Goal: Communication & Community: Answer question/provide support

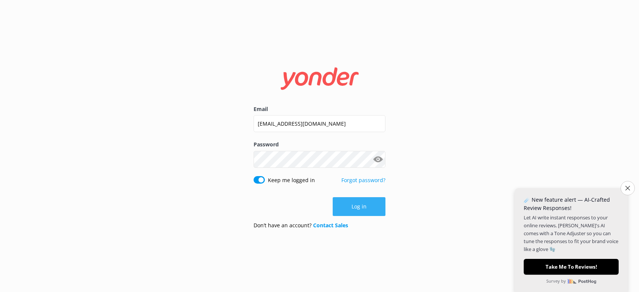
click at [364, 207] on button "Log in" at bounding box center [359, 206] width 53 height 19
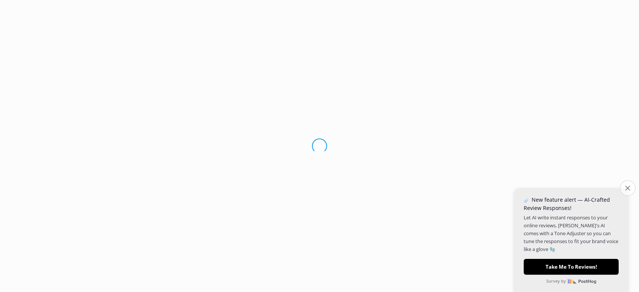
click at [630, 189] on icon "Close survey" at bounding box center [627, 188] width 5 height 5
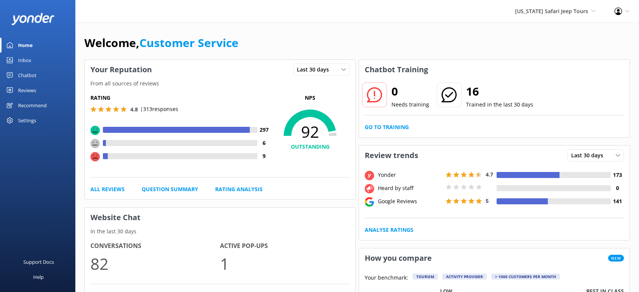
click at [37, 91] on link "Reviews" at bounding box center [37, 90] width 75 height 15
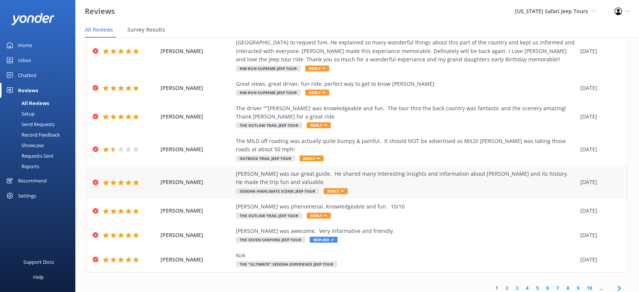
scroll to position [119, 0]
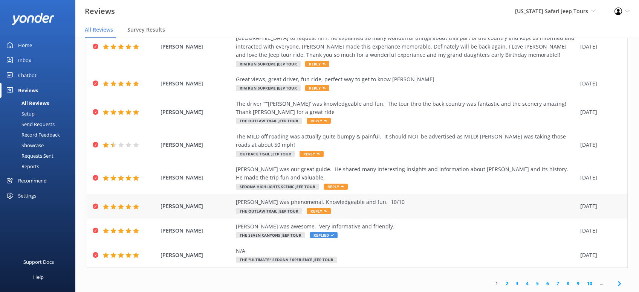
click at [320, 211] on span "Reply" at bounding box center [319, 211] width 24 height 6
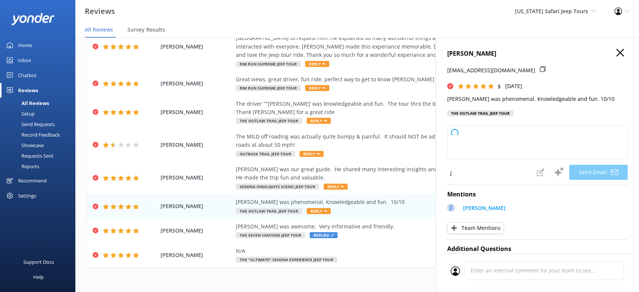
type textarea "Thanks so much, [PERSON_NAME]! [PERSON_NAME] will be thrilled to hear your shou…"
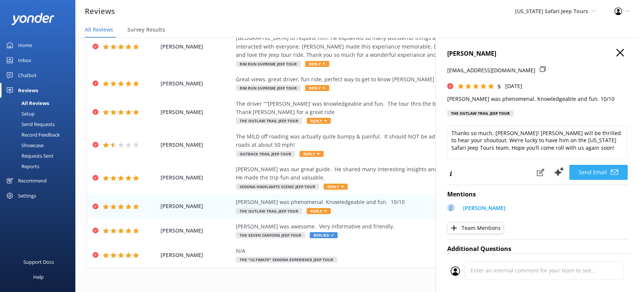
click at [601, 180] on button "Send Email" at bounding box center [598, 172] width 58 height 15
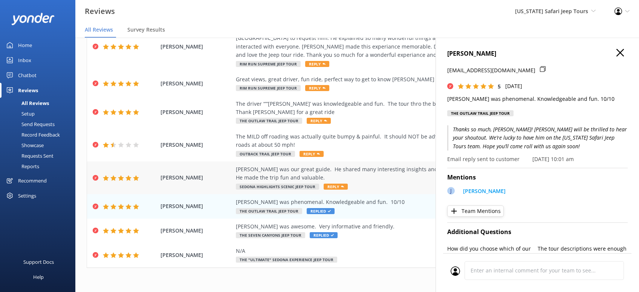
click at [335, 188] on span "Reply" at bounding box center [336, 187] width 24 height 6
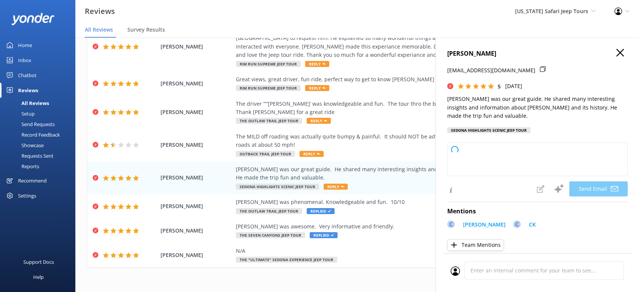
type textarea "Thanks so much, [PERSON_NAME]! We’re lucky to have [PERSON_NAME] on our team—he…"
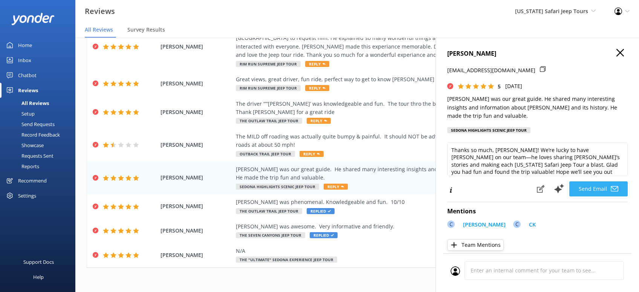
click at [603, 189] on button "Send Email" at bounding box center [598, 189] width 58 height 15
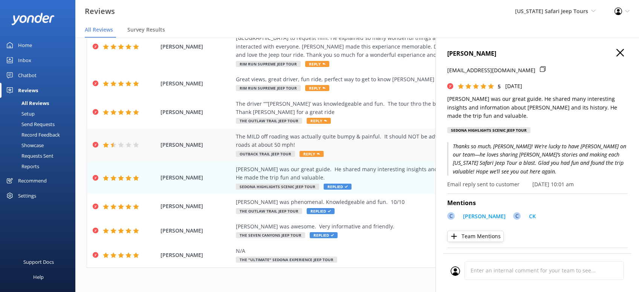
click at [309, 154] on span "Reply" at bounding box center [312, 154] width 24 height 6
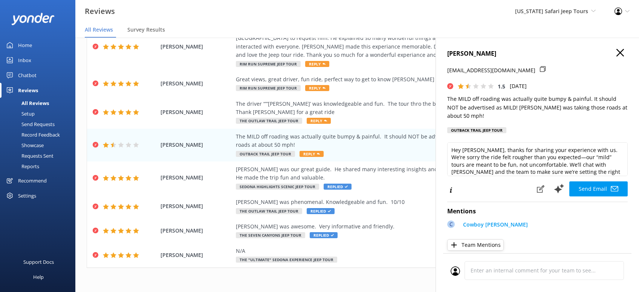
type textarea "Hey [PERSON_NAME], thanks for sharing your experience with us. We’re sorry the …"
click at [315, 121] on span "Reply" at bounding box center [319, 121] width 24 height 6
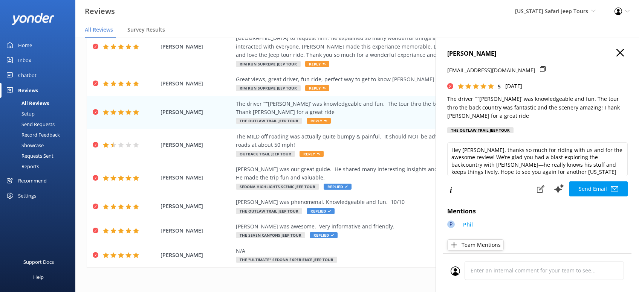
type textarea "Hey [PERSON_NAME], thanks so much for riding with us and for the awesome review…"
click at [602, 182] on button "Send Email" at bounding box center [598, 189] width 58 height 15
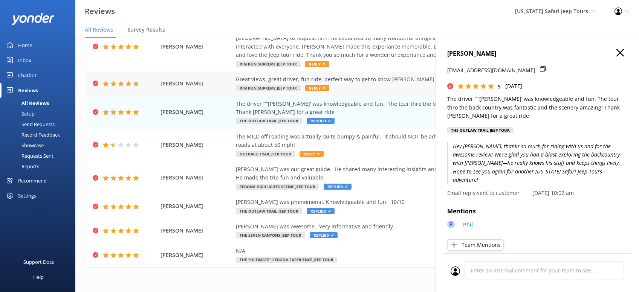
click at [311, 89] on span "Reply" at bounding box center [317, 88] width 24 height 6
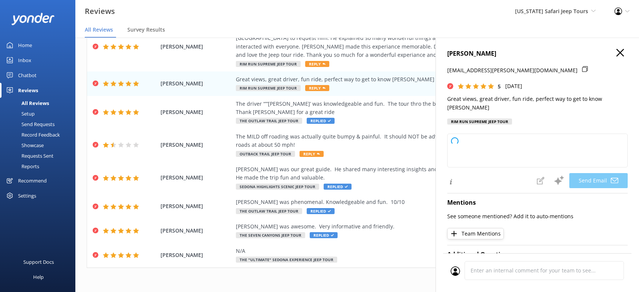
type textarea "Thanks so much, [PERSON_NAME]! We’re glad you had a fun ride and enjoyed those …"
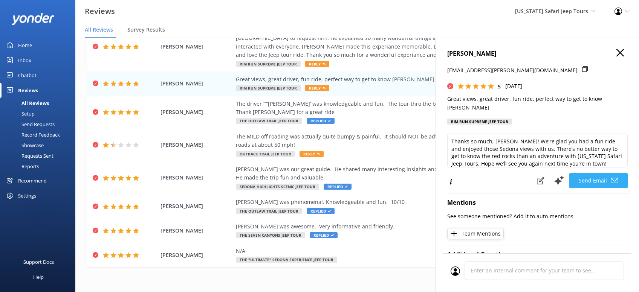
click at [601, 173] on button "Send Email" at bounding box center [598, 180] width 58 height 15
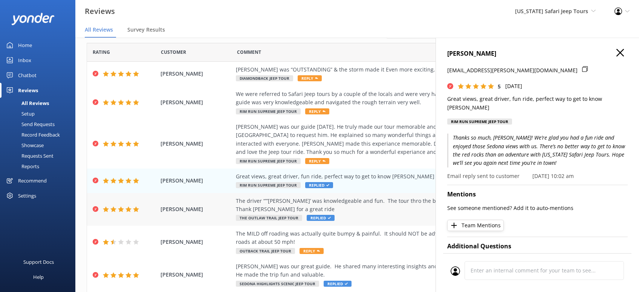
scroll to position [0, 0]
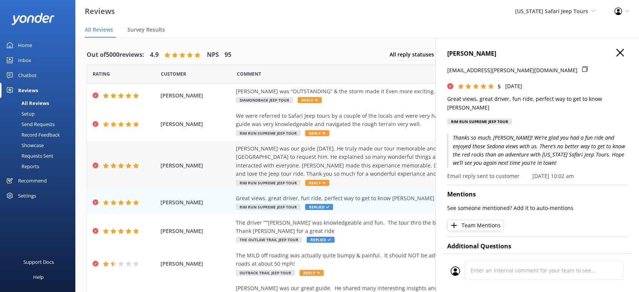
click at [312, 183] on span "Reply" at bounding box center [317, 183] width 24 height 6
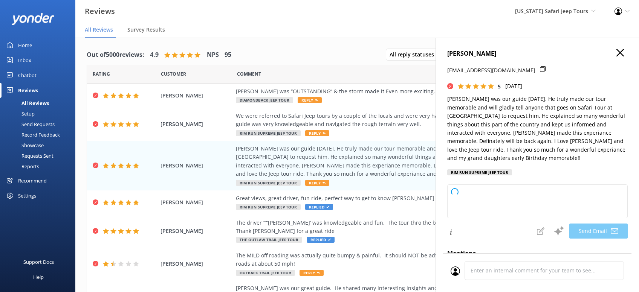
type textarea "[PERSON_NAME], thanks so much for your awesome review! We’re thrilled [PERSON_N…"
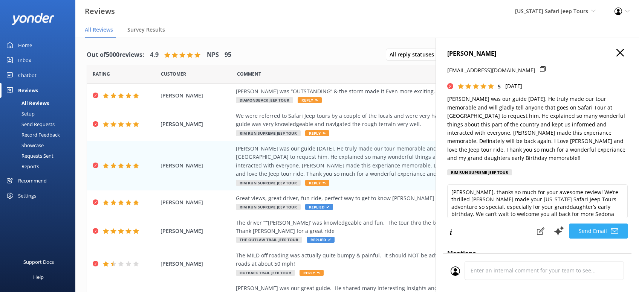
click at [597, 224] on button "Send Email" at bounding box center [598, 231] width 58 height 15
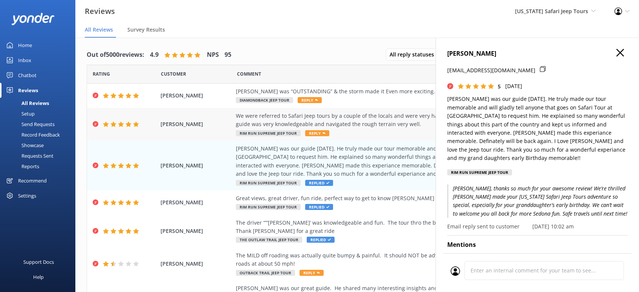
click at [318, 135] on span "Reply" at bounding box center [317, 133] width 24 height 6
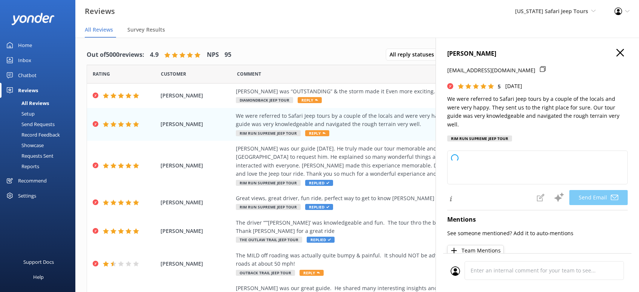
type textarea "Thanks so much, [PERSON_NAME]! We love hearing that the locals sent you our way…"
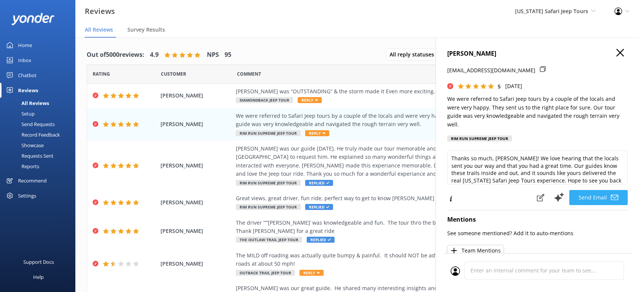
click at [596, 190] on button "Send Email" at bounding box center [598, 197] width 58 height 15
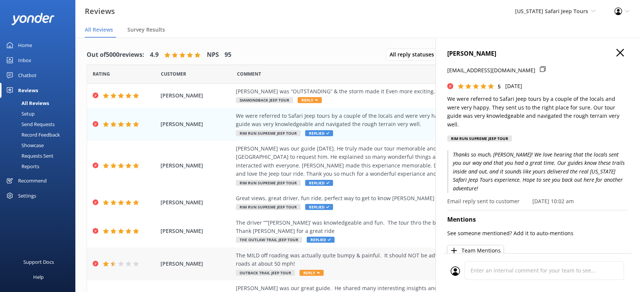
click at [391, 263] on div "The MILD off roading was actually quite bumpy & painful. It should NOT be adver…" at bounding box center [406, 260] width 341 height 17
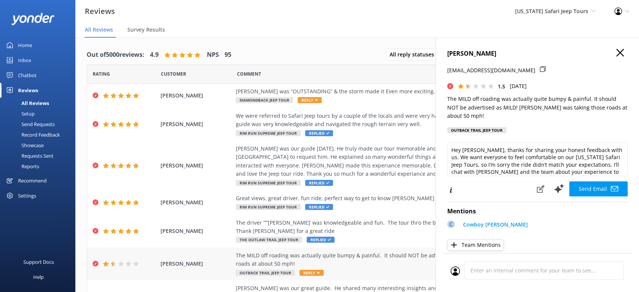
type textarea "Hey [PERSON_NAME], thanks for sharing your honest feedback with us. We want eve…"
click at [314, 100] on span "Reply" at bounding box center [310, 100] width 24 height 6
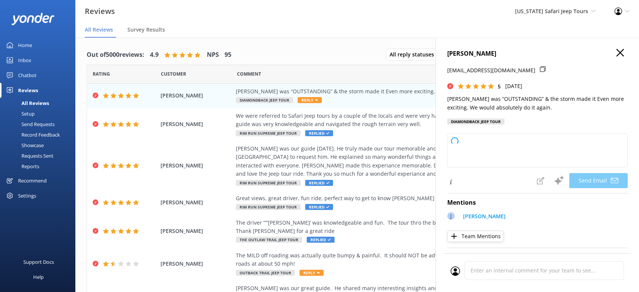
type textarea "[PERSON_NAME], thanks so much for the awesome review! We’re glad [PERSON_NAME] …"
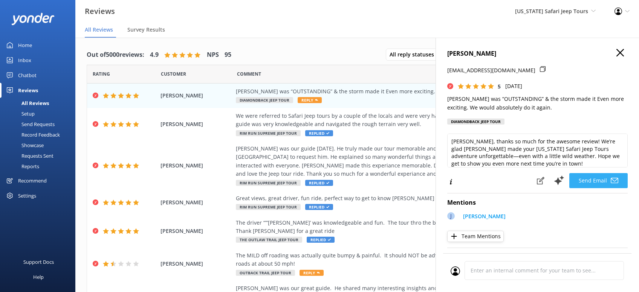
click at [609, 179] on button "Send Email" at bounding box center [598, 180] width 58 height 15
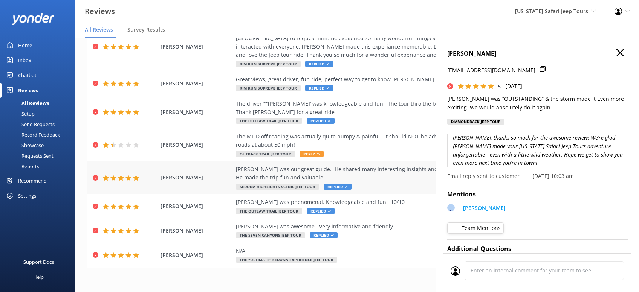
scroll to position [0, 0]
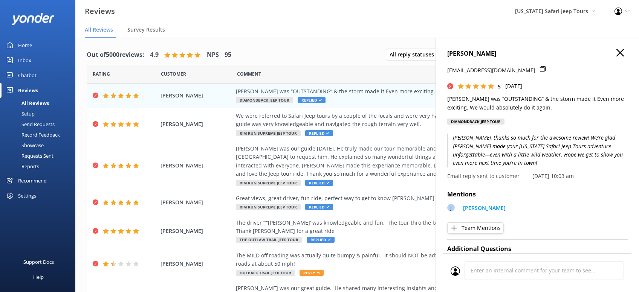
click at [619, 54] on use "button" at bounding box center [620, 53] width 8 height 8
